Goal: Information Seeking & Learning: Learn about a topic

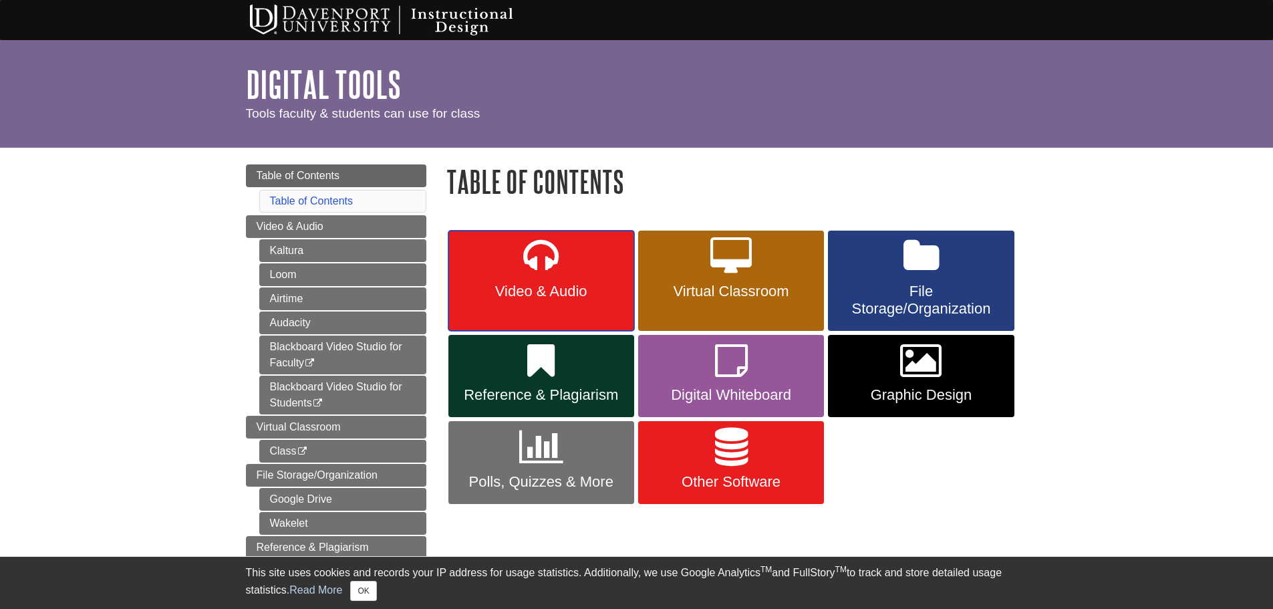
click at [537, 286] on span "Video & Audio" at bounding box center [541, 291] width 166 height 17
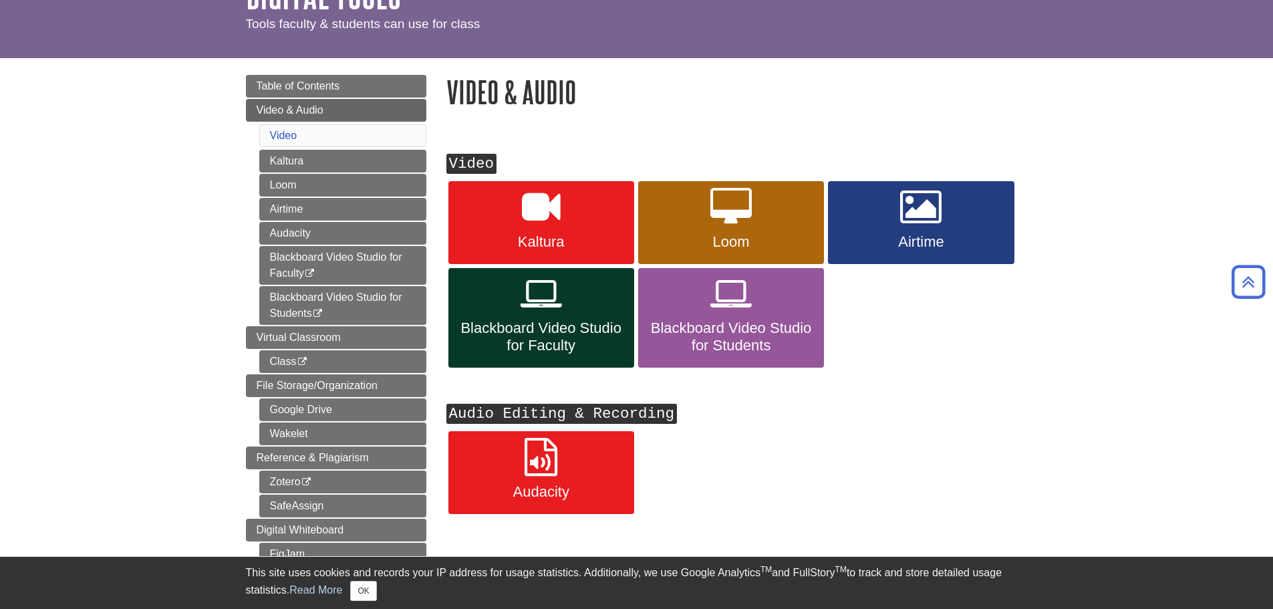
scroll to position [67, 0]
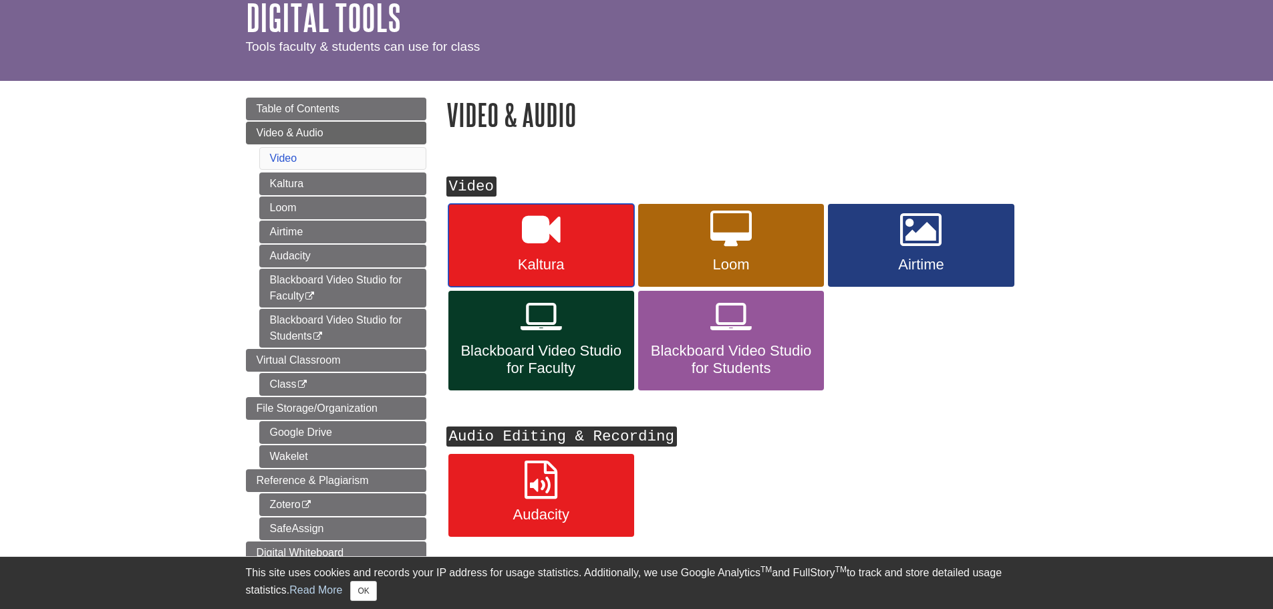
click at [537, 239] on icon at bounding box center [541, 229] width 39 height 39
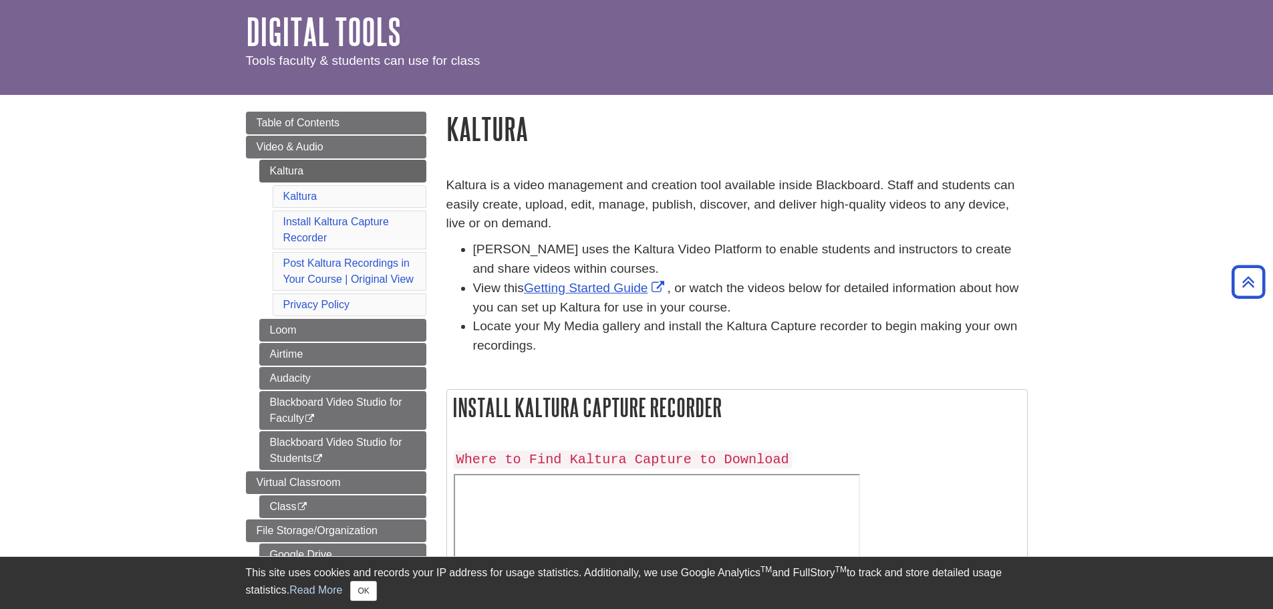
scroll to position [7, 0]
